Goal: Complete application form

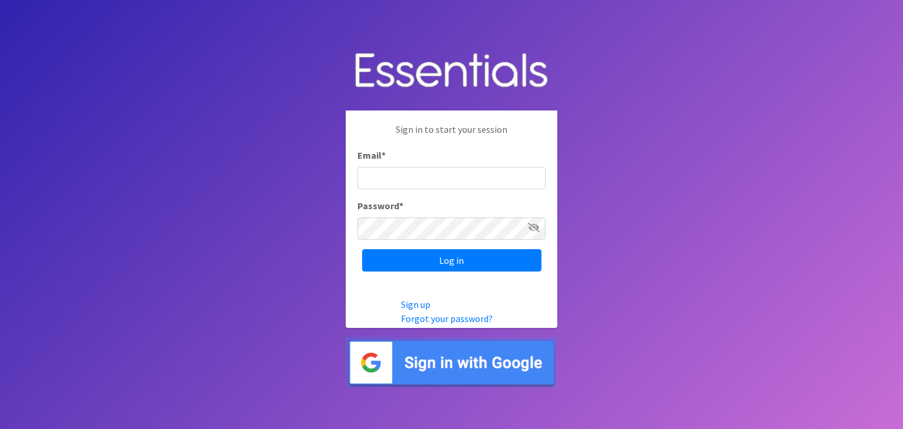
type input "[PERSON_NAME][EMAIL_ADDRESS][PERSON_NAME][DOMAIN_NAME]"
click at [400, 184] on input "[PERSON_NAME][EMAIL_ADDRESS][PERSON_NAME][DOMAIN_NAME]" at bounding box center [451, 178] width 188 height 22
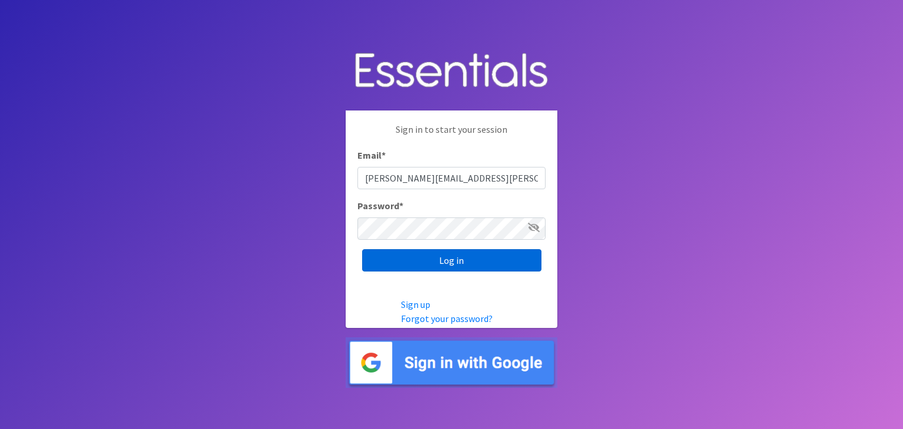
click at [397, 260] on input "Log in" at bounding box center [451, 260] width 179 height 22
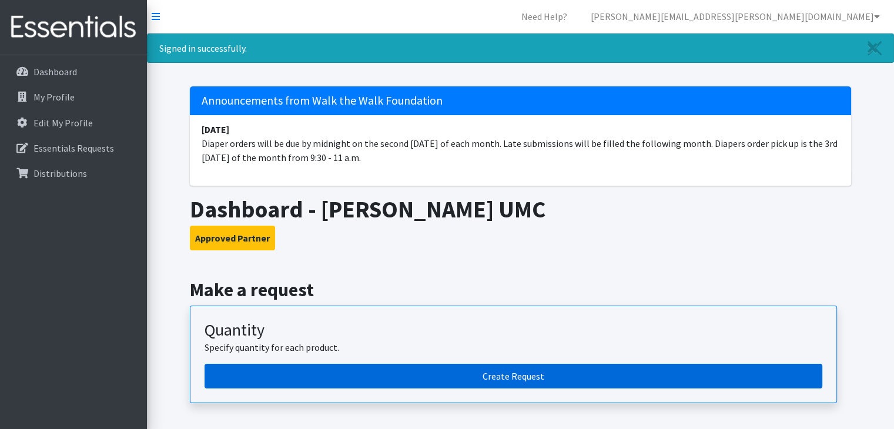
click at [569, 372] on link "Create Request" at bounding box center [514, 376] width 618 height 25
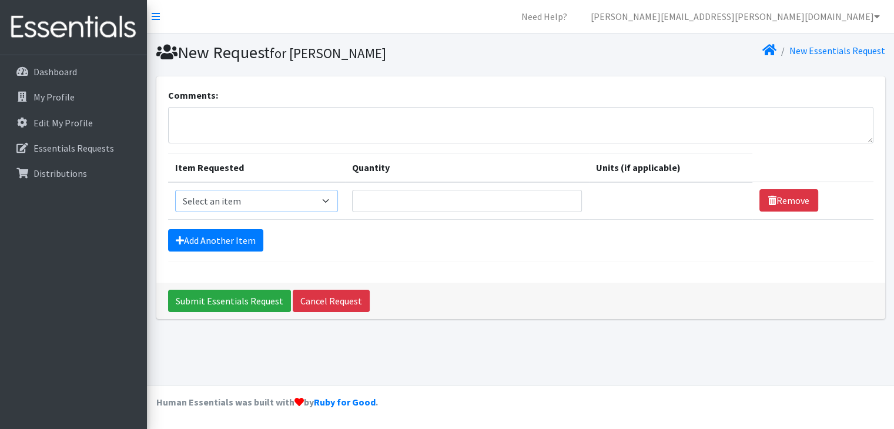
click at [332, 200] on select "Select an item Baby Wipes Diapers (Newborn). Diapers (Size 1) Diapers (Size 2) …" at bounding box center [256, 201] width 163 height 22
select select "11547"
click at [175, 190] on select "Select an item Baby Wipes Diapers (Newborn). Diapers (Size 1) Diapers (Size 2) …" at bounding box center [256, 201] width 163 height 22
click at [562, 197] on input "1" at bounding box center [467, 201] width 230 height 22
click at [562, 197] on input "2" at bounding box center [467, 201] width 230 height 22
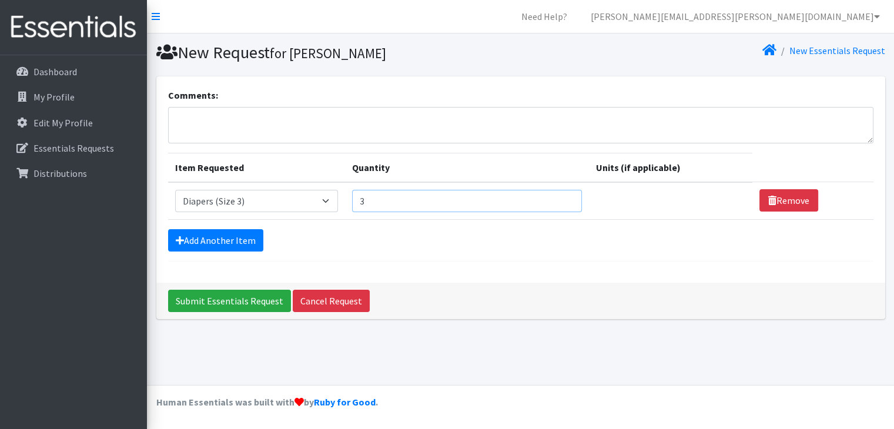
click at [562, 197] on input "3" at bounding box center [467, 201] width 230 height 22
click at [562, 197] on input "4" at bounding box center [467, 201] width 230 height 22
type input "5"
click at [562, 197] on input "5" at bounding box center [467, 201] width 230 height 22
click at [242, 242] on link "Add Another Item" at bounding box center [215, 240] width 95 height 22
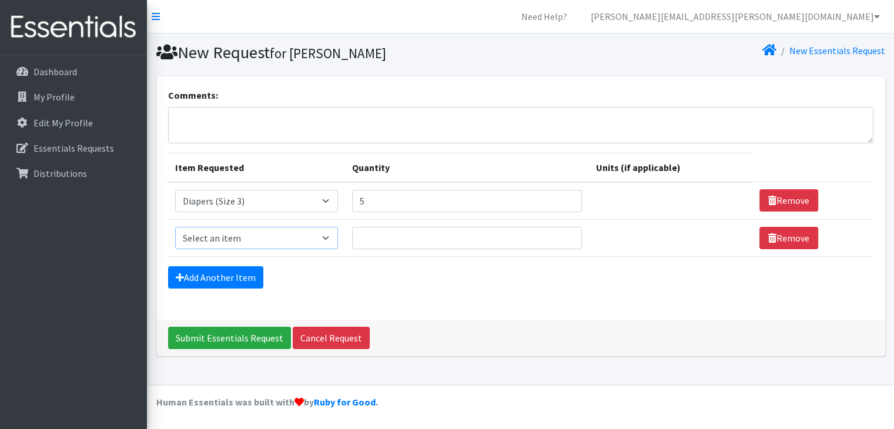
click at [333, 235] on select "Select an item Baby Wipes Diapers (Newborn). Diapers (Size 1) Diapers (Size 2) …" at bounding box center [256, 238] width 163 height 22
select select "11546"
click at [175, 227] on select "Select an item Baby Wipes Diapers (Newborn). Diapers (Size 1) Diapers (Size 2) …" at bounding box center [256, 238] width 163 height 22
click at [560, 233] on input "1" at bounding box center [467, 238] width 230 height 22
click at [560, 233] on input "2" at bounding box center [467, 238] width 230 height 22
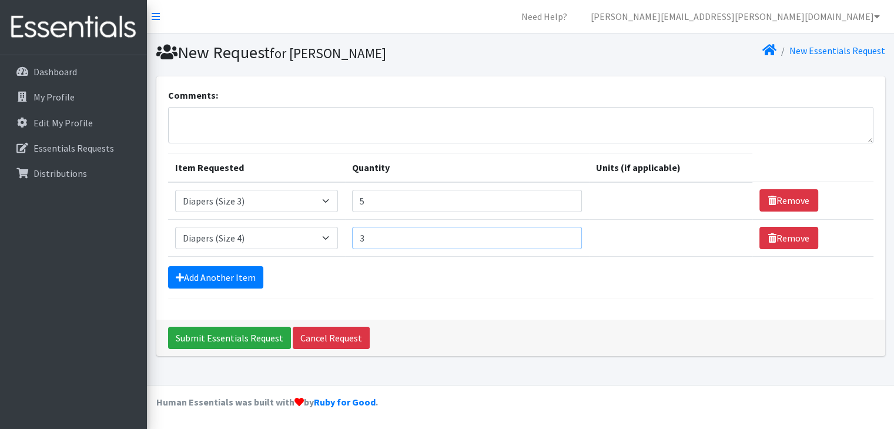
click at [560, 233] on input "3" at bounding box center [467, 238] width 230 height 22
click at [560, 233] on input "4" at bounding box center [467, 238] width 230 height 22
type input "5"
click at [560, 233] on input "5" at bounding box center [467, 238] width 230 height 22
click at [252, 272] on link "Add Another Item" at bounding box center [215, 277] width 95 height 22
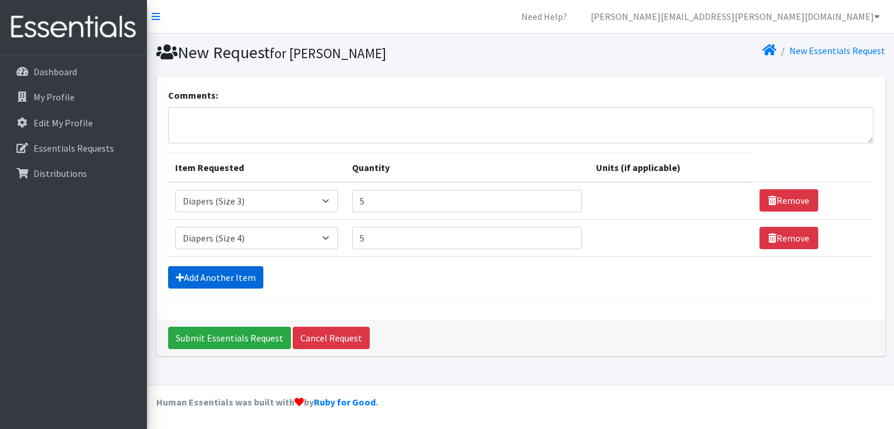
scroll to position [16, 0]
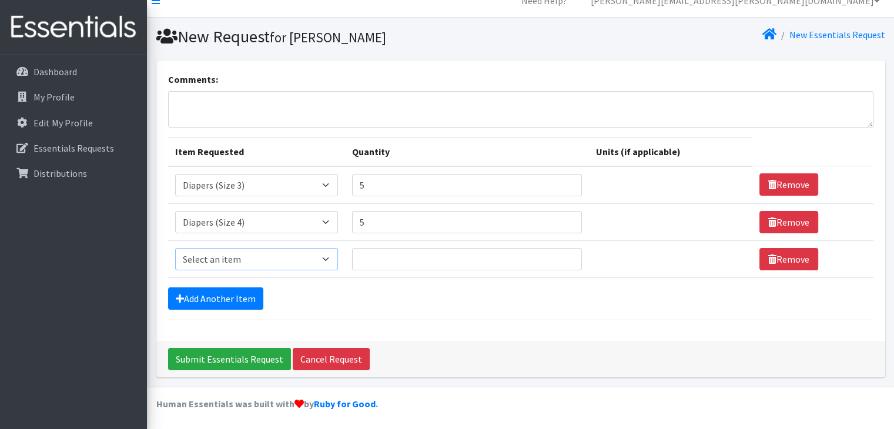
click at [335, 257] on select "Select an item Baby Wipes Diapers (Newborn). Diapers (Size 1) Diapers (Size 2) …" at bounding box center [256, 259] width 163 height 22
select select "11539"
click at [175, 248] on select "Select an item Baby Wipes Diapers (Newborn). Diapers (Size 1) Diapers (Size 2) …" at bounding box center [256, 259] width 163 height 22
click at [562, 256] on input "1" at bounding box center [467, 259] width 230 height 22
click at [562, 256] on input "2" at bounding box center [467, 259] width 230 height 22
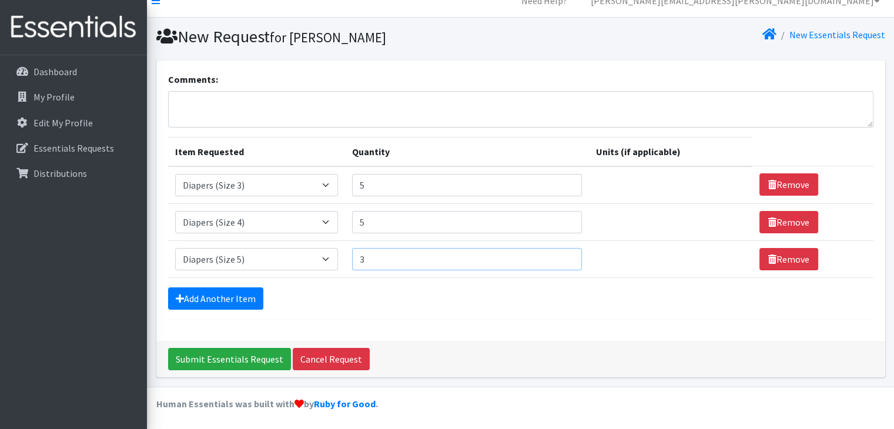
click at [562, 256] on input "3" at bounding box center [467, 259] width 230 height 22
click at [562, 256] on input "4" at bounding box center [467, 259] width 230 height 22
type input "5"
click at [562, 256] on input "5" at bounding box center [467, 259] width 230 height 22
click at [242, 297] on link "Add Another Item" at bounding box center [215, 298] width 95 height 22
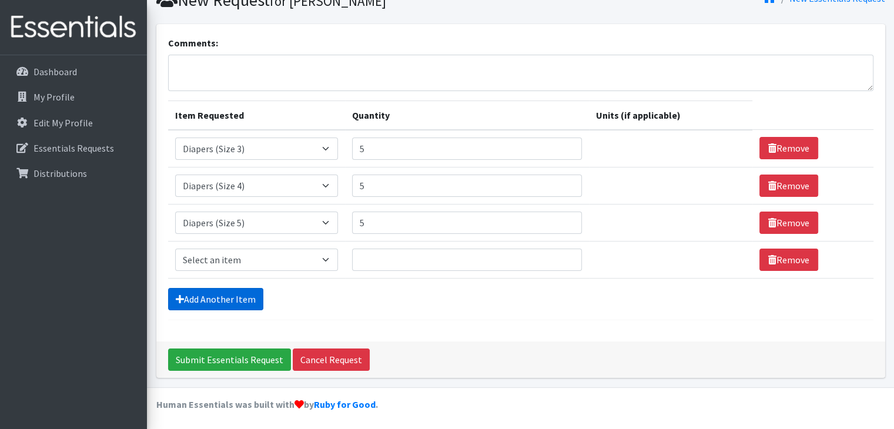
scroll to position [53, 0]
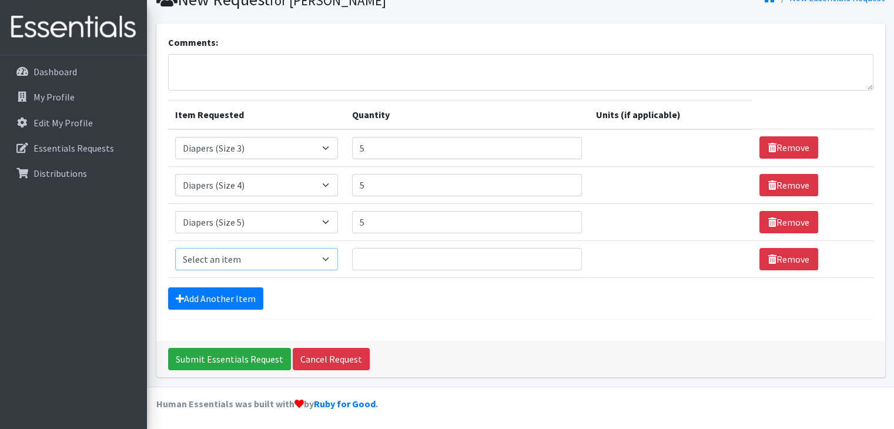
click at [329, 257] on select "Select an item Baby Wipes Diapers (Newborn). Diapers (Size 1) Diapers (Size 2) …" at bounding box center [256, 259] width 163 height 22
select select "11523"
click at [175, 248] on select "Select an item Baby Wipes Diapers (Newborn). Diapers (Size 1) Diapers (Size 2) …" at bounding box center [256, 259] width 163 height 22
click at [561, 255] on input "1" at bounding box center [467, 259] width 230 height 22
click at [561, 255] on input "2" at bounding box center [467, 259] width 230 height 22
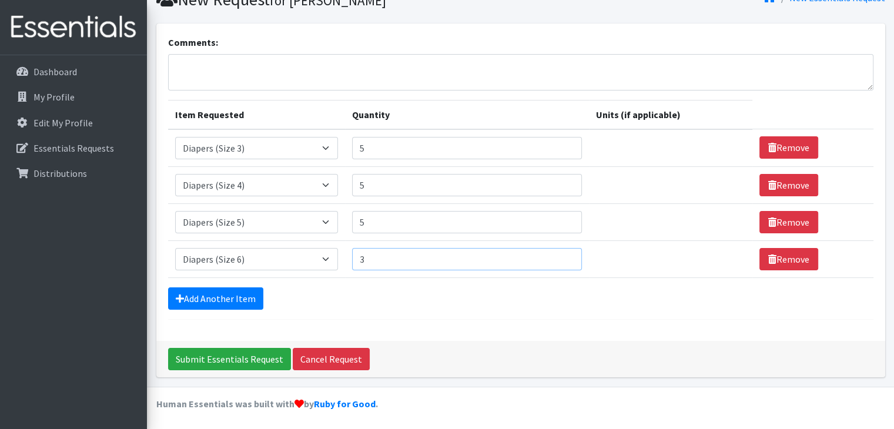
click at [561, 255] on input "3" at bounding box center [467, 259] width 230 height 22
click at [561, 255] on input "4" at bounding box center [467, 259] width 230 height 22
type input "5"
click at [561, 255] on input "5" at bounding box center [467, 259] width 230 height 22
click at [253, 296] on link "Add Another Item" at bounding box center [215, 298] width 95 height 22
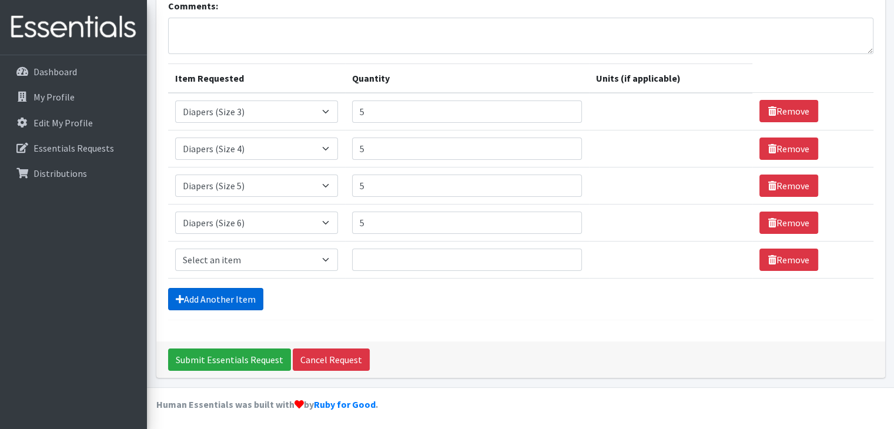
scroll to position [89, 0]
click at [334, 258] on select "Select an item Baby Wipes Diapers (Newborn). Diapers (Size 1) Diapers (Size 2) …" at bounding box center [256, 260] width 163 height 22
select select "15172"
click at [175, 249] on select "Select an item Baby Wipes Diapers (Newborn). Diapers (Size 1) Diapers (Size 2) …" at bounding box center [256, 260] width 163 height 22
click at [562, 252] on input "1" at bounding box center [467, 260] width 230 height 22
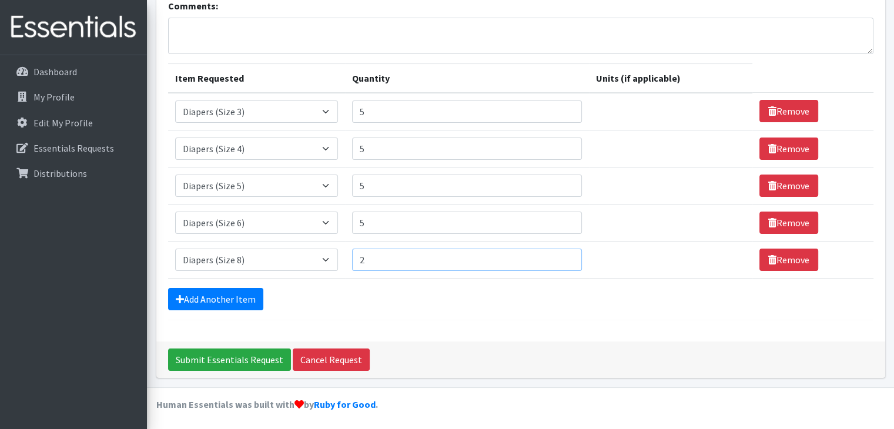
click at [562, 252] on input "2" at bounding box center [467, 260] width 230 height 22
click at [562, 252] on input "3" at bounding box center [467, 260] width 230 height 22
click at [562, 252] on input "4" at bounding box center [467, 260] width 230 height 22
type input "5"
click at [562, 252] on input "5" at bounding box center [467, 260] width 230 height 22
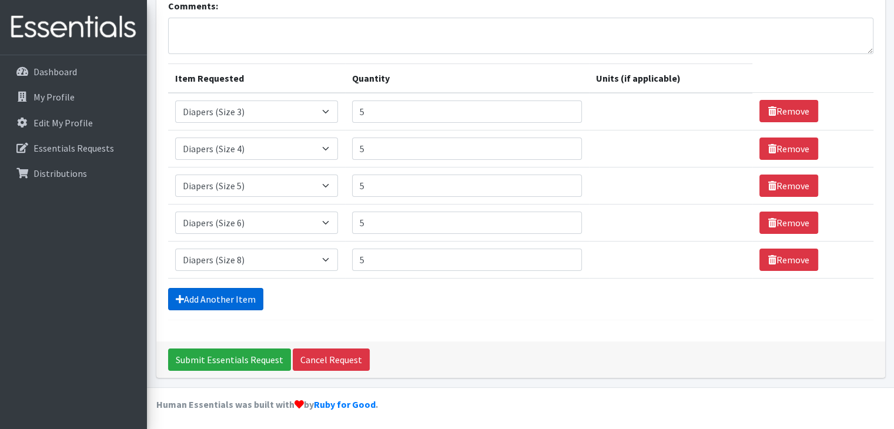
click at [242, 297] on link "Add Another Item" at bounding box center [215, 299] width 95 height 22
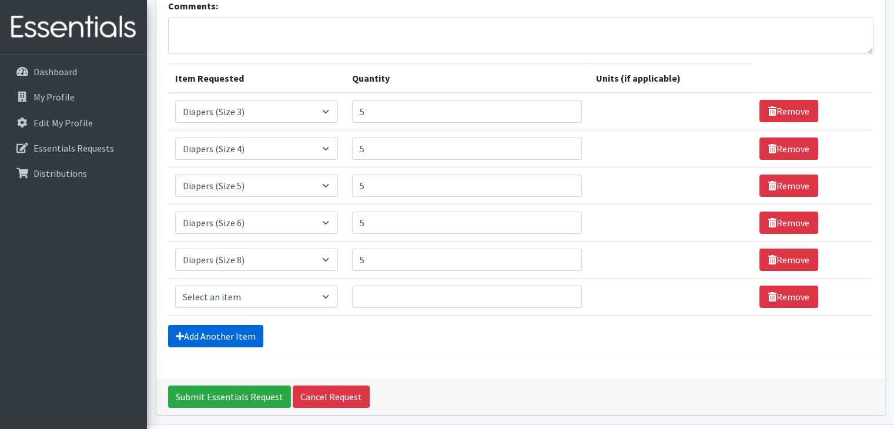
scroll to position [127, 0]
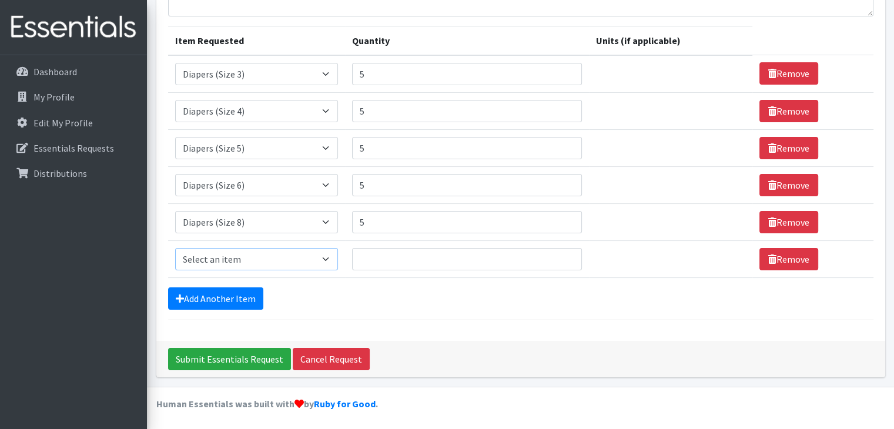
click at [327, 259] on select "Select an item Baby Wipes Diapers (Newborn). Diapers (Size 1) Diapers (Size 2) …" at bounding box center [256, 259] width 163 height 22
select select "14678"
click at [175, 248] on select "Select an item Baby Wipes Diapers (Newborn). Diapers (Size 1) Diapers (Size 2) …" at bounding box center [256, 259] width 163 height 22
click at [564, 253] on input "1" at bounding box center [467, 259] width 230 height 22
click at [564, 253] on input "2" at bounding box center [467, 259] width 230 height 22
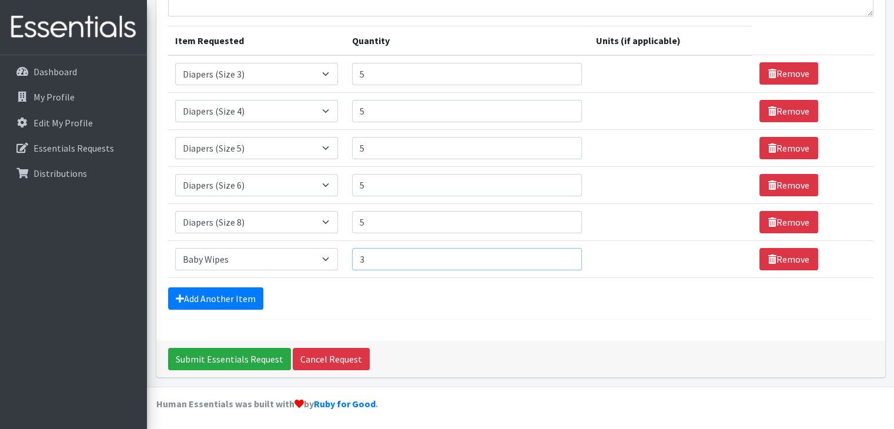
click at [564, 253] on input "3" at bounding box center [467, 259] width 230 height 22
click at [564, 253] on input "4" at bounding box center [467, 259] width 230 height 22
click at [564, 253] on input "5" at bounding box center [467, 259] width 230 height 22
click at [564, 253] on input "6" at bounding box center [467, 259] width 230 height 22
click at [564, 253] on input "7" at bounding box center [467, 259] width 230 height 22
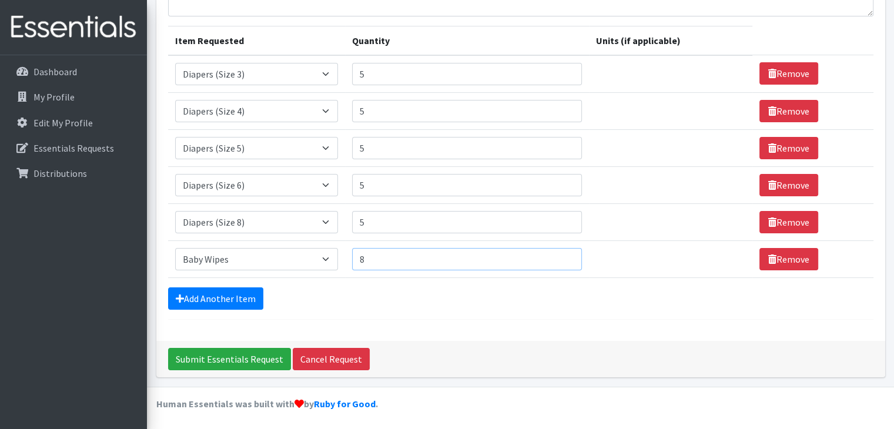
click at [564, 253] on input "8" at bounding box center [467, 259] width 230 height 22
click at [564, 253] on input "9" at bounding box center [467, 259] width 230 height 22
click at [564, 253] on input "10" at bounding box center [467, 259] width 230 height 22
click at [564, 253] on input "11" at bounding box center [467, 259] width 230 height 22
click at [564, 253] on input "12" at bounding box center [467, 259] width 230 height 22
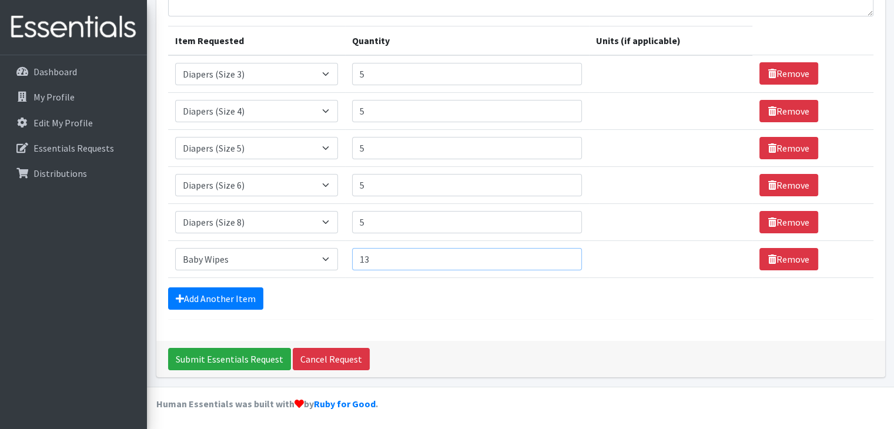
click at [564, 253] on input "13" at bounding box center [467, 259] width 230 height 22
click at [564, 253] on input "14" at bounding box center [467, 259] width 230 height 22
click at [564, 253] on input "15" at bounding box center [467, 259] width 230 height 22
click at [564, 253] on input "16" at bounding box center [467, 259] width 230 height 22
click at [564, 253] on input "17" at bounding box center [467, 259] width 230 height 22
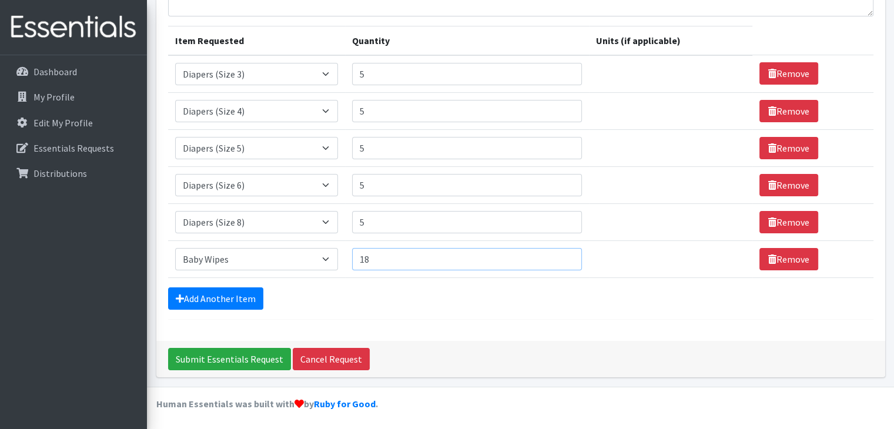
click at [564, 253] on input "18" at bounding box center [467, 259] width 230 height 22
click at [564, 253] on input "19" at bounding box center [467, 259] width 230 height 22
click at [564, 253] on input "20" at bounding box center [467, 259] width 230 height 22
click at [564, 253] on input "21" at bounding box center [467, 259] width 230 height 22
click at [564, 253] on input "22" at bounding box center [467, 259] width 230 height 22
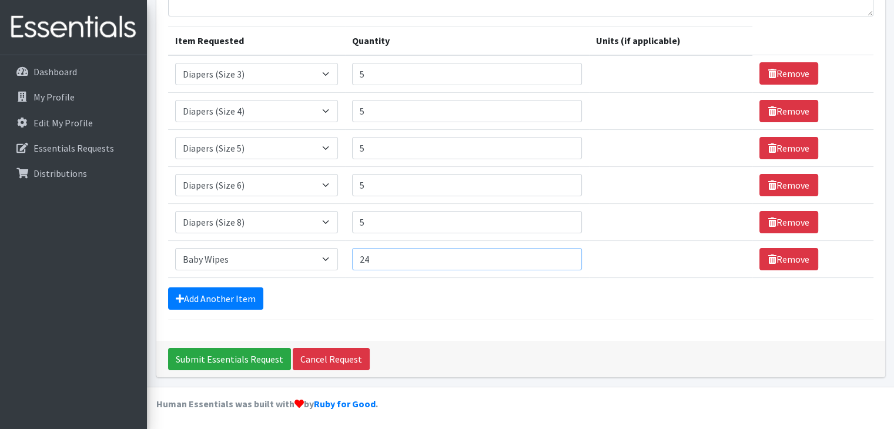
click at [564, 253] on input "24" at bounding box center [467, 259] width 230 height 22
type input "25"
click at [564, 253] on input "25" at bounding box center [467, 259] width 230 height 22
click at [430, 112] on input "5" at bounding box center [467, 111] width 230 height 22
click at [563, 115] on input "4" at bounding box center [467, 111] width 230 height 22
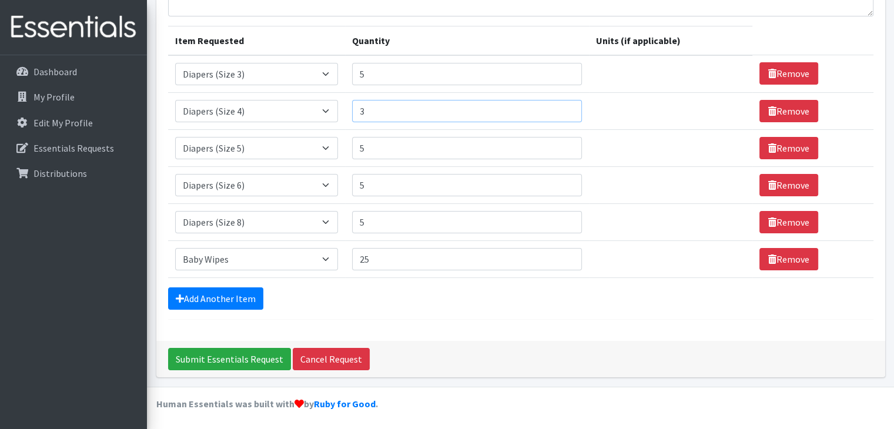
type input "3"
click at [563, 115] on input "3" at bounding box center [467, 111] width 230 height 22
click at [564, 78] on input "4" at bounding box center [467, 74] width 230 height 22
type input "3"
click at [564, 78] on input "3" at bounding box center [467, 74] width 230 height 22
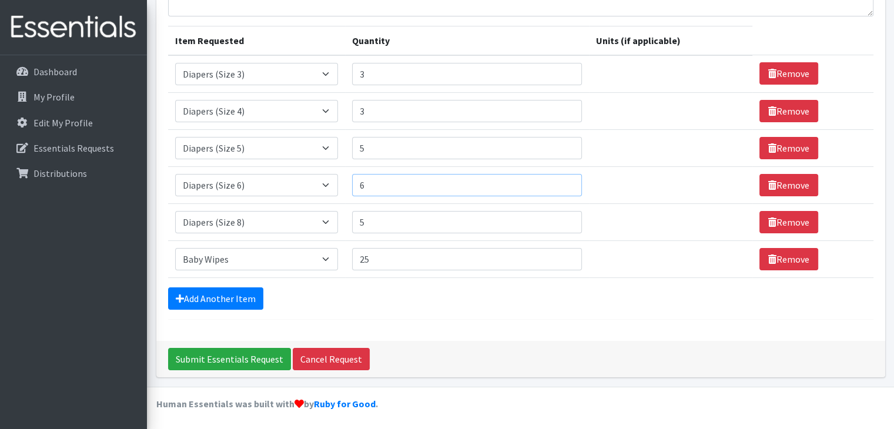
type input "6"
click at [562, 180] on input "6" at bounding box center [467, 185] width 230 height 22
click at [563, 141] on input "6" at bounding box center [467, 148] width 230 height 22
type input "7"
click at [563, 141] on input "7" at bounding box center [467, 148] width 230 height 22
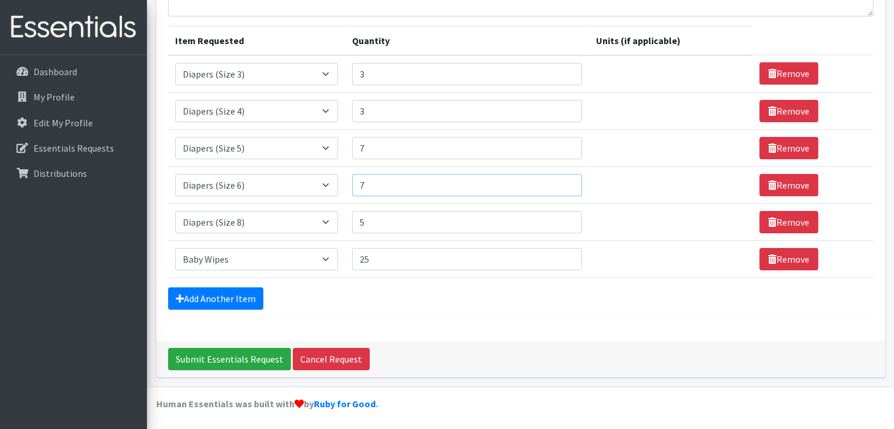
type input "7"
click at [564, 180] on input "7" at bounding box center [467, 185] width 230 height 22
click at [242, 361] on input "Submit Essentials Request" at bounding box center [229, 359] width 123 height 22
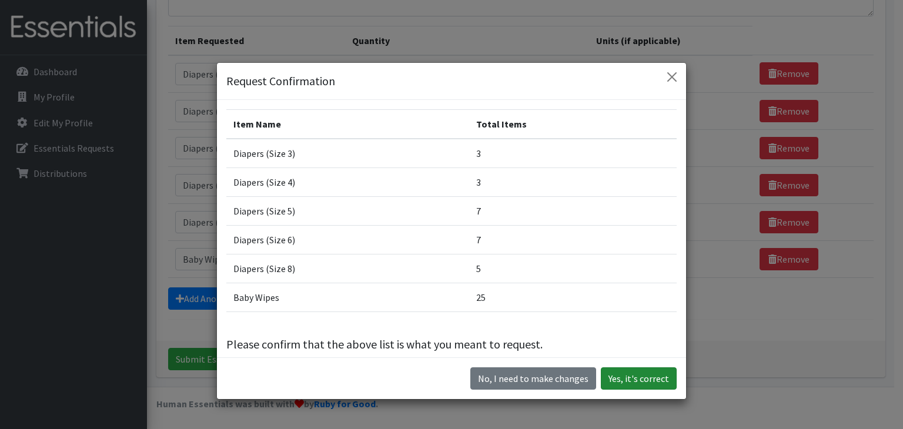
click at [648, 378] on button "Yes, it's correct" at bounding box center [639, 378] width 76 height 22
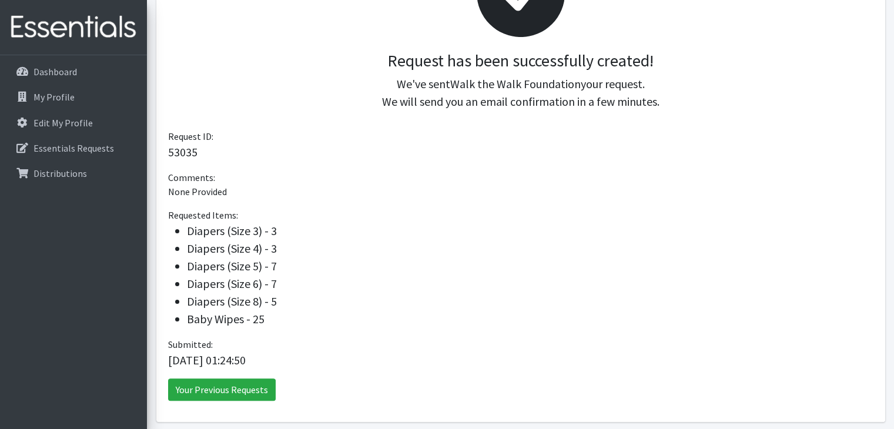
scroll to position [275, 0]
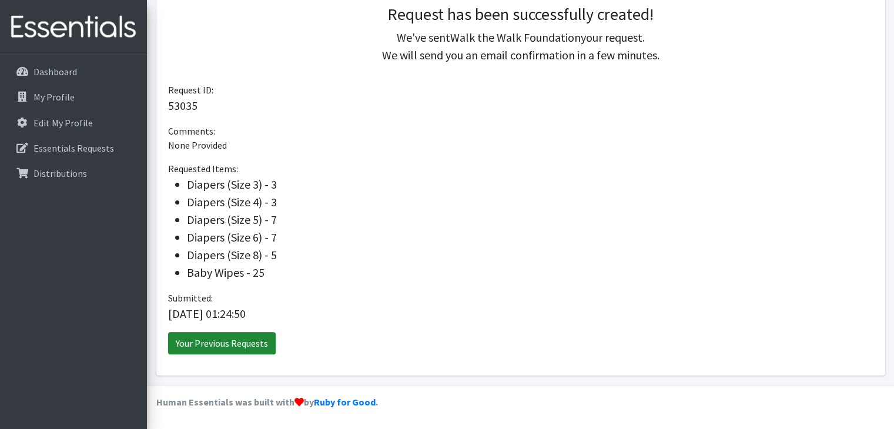
click at [247, 339] on link "Your Previous Requests" at bounding box center [222, 343] width 108 height 22
